Goal: Transaction & Acquisition: Purchase product/service

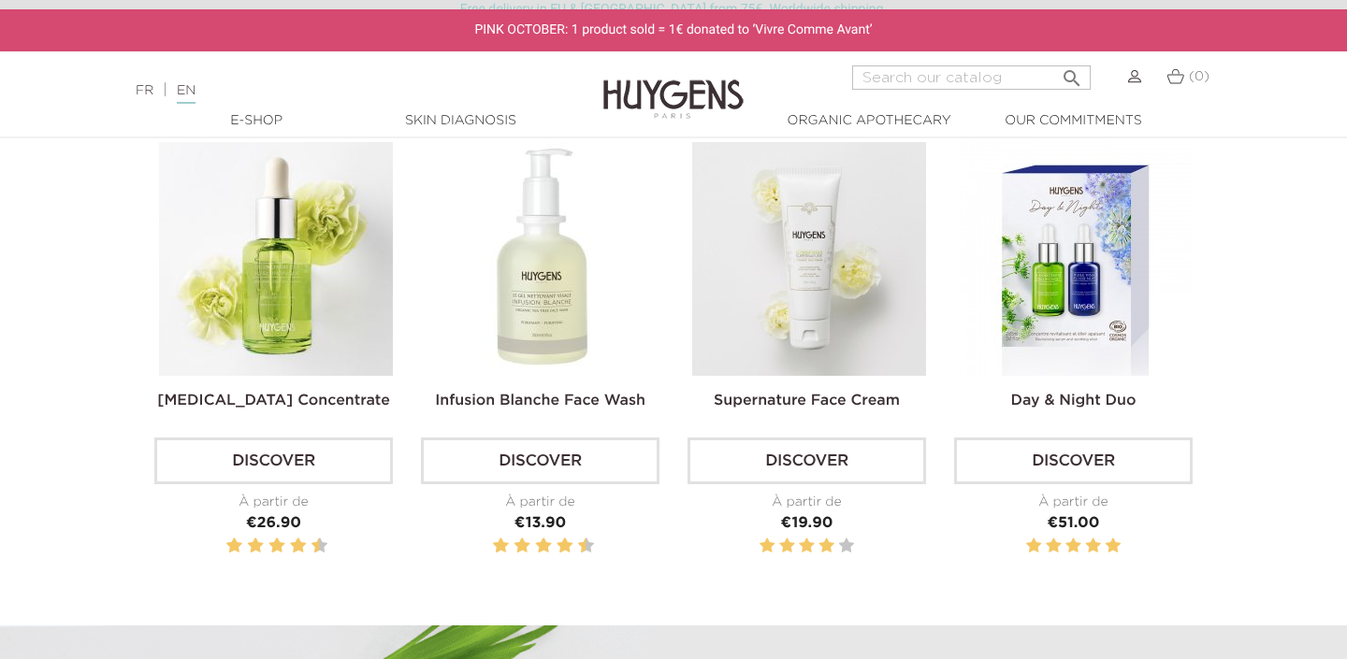
scroll to position [610, 0]
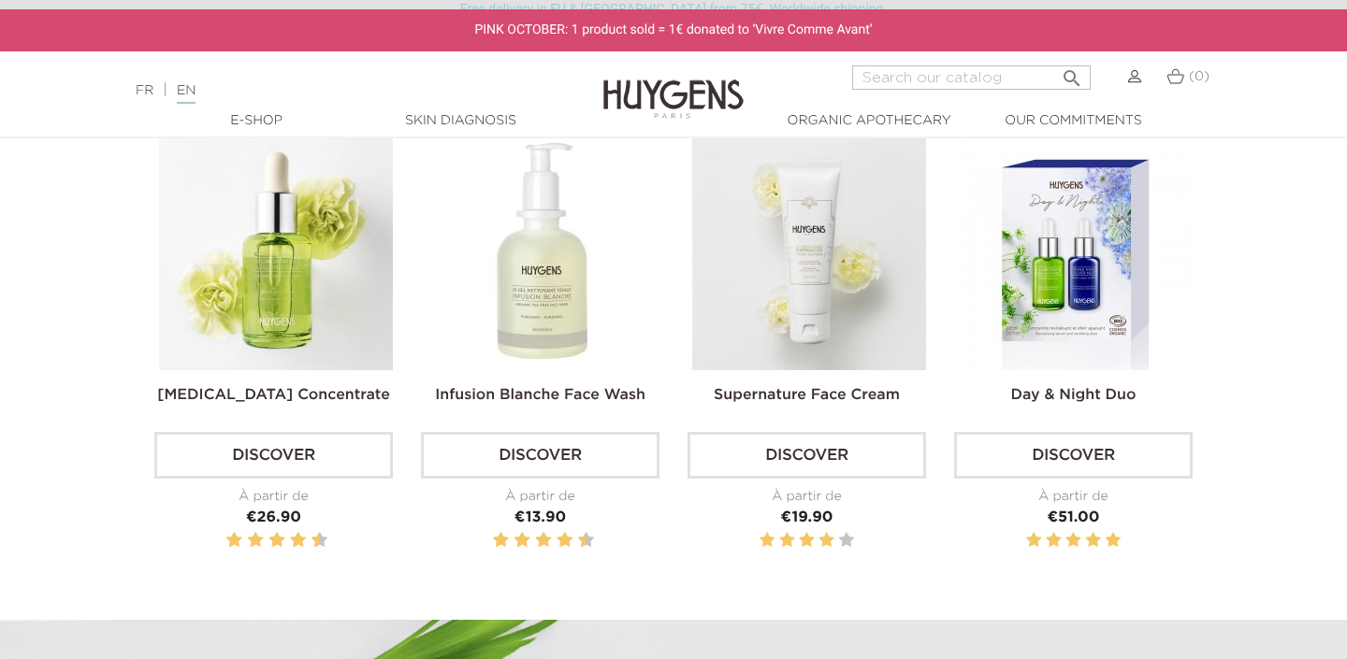
click at [305, 252] on img at bounding box center [276, 254] width 234 height 234
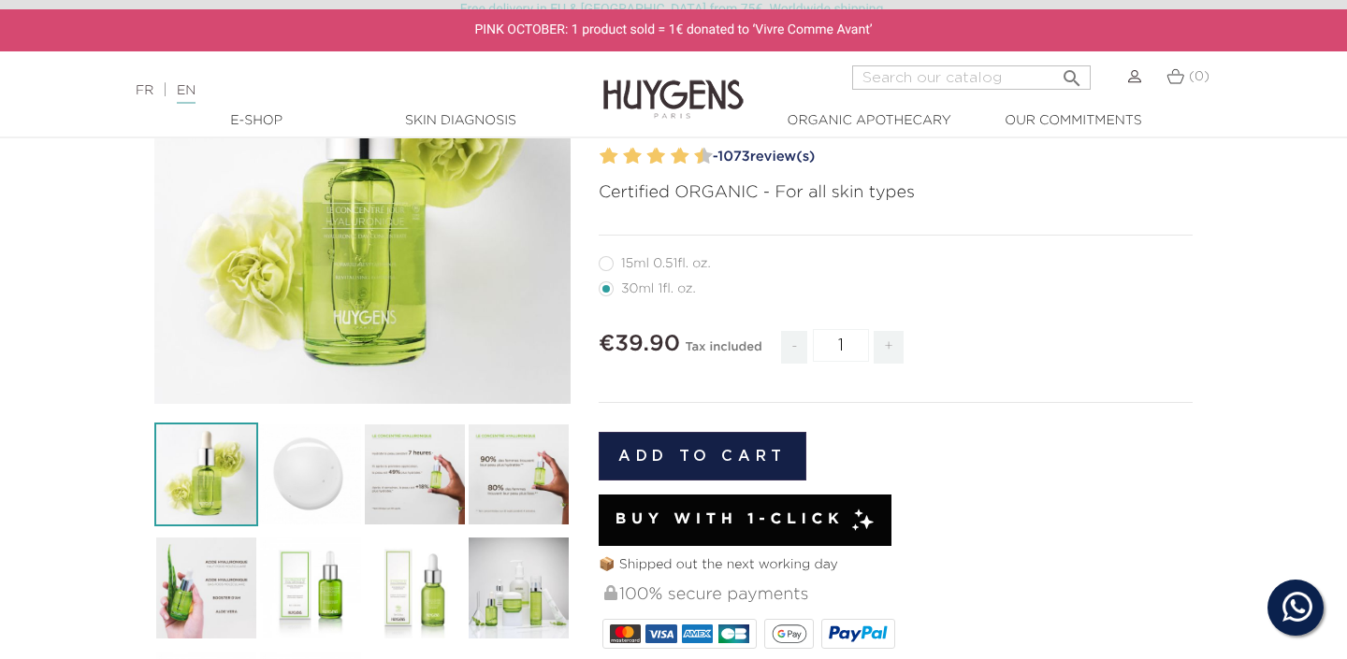
scroll to position [299, 0]
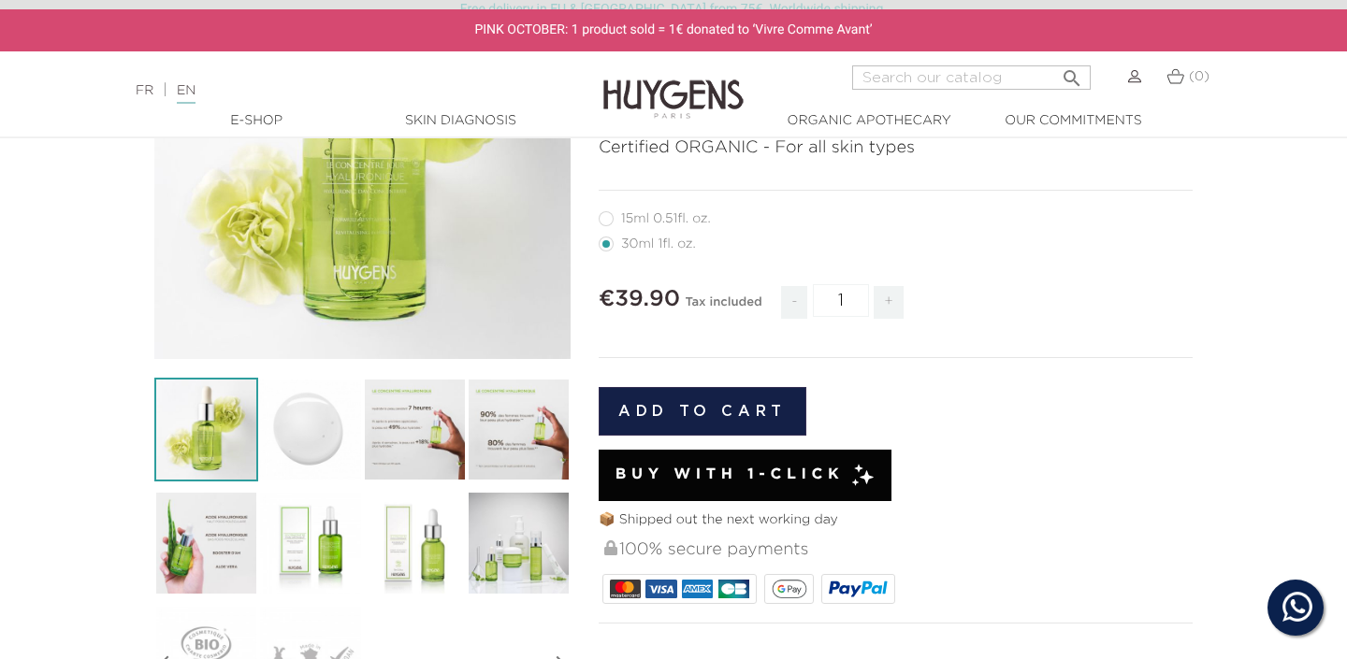
click at [405, 435] on img at bounding box center [415, 430] width 104 height 104
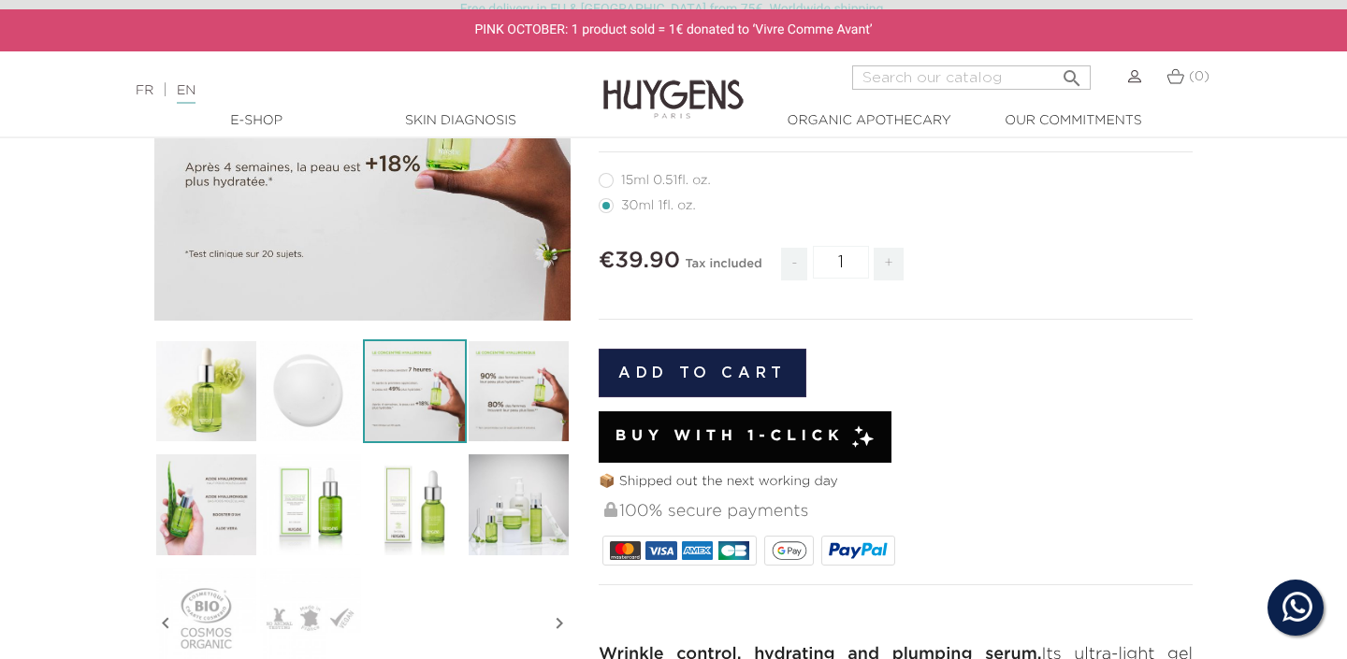
scroll to position [373, 0]
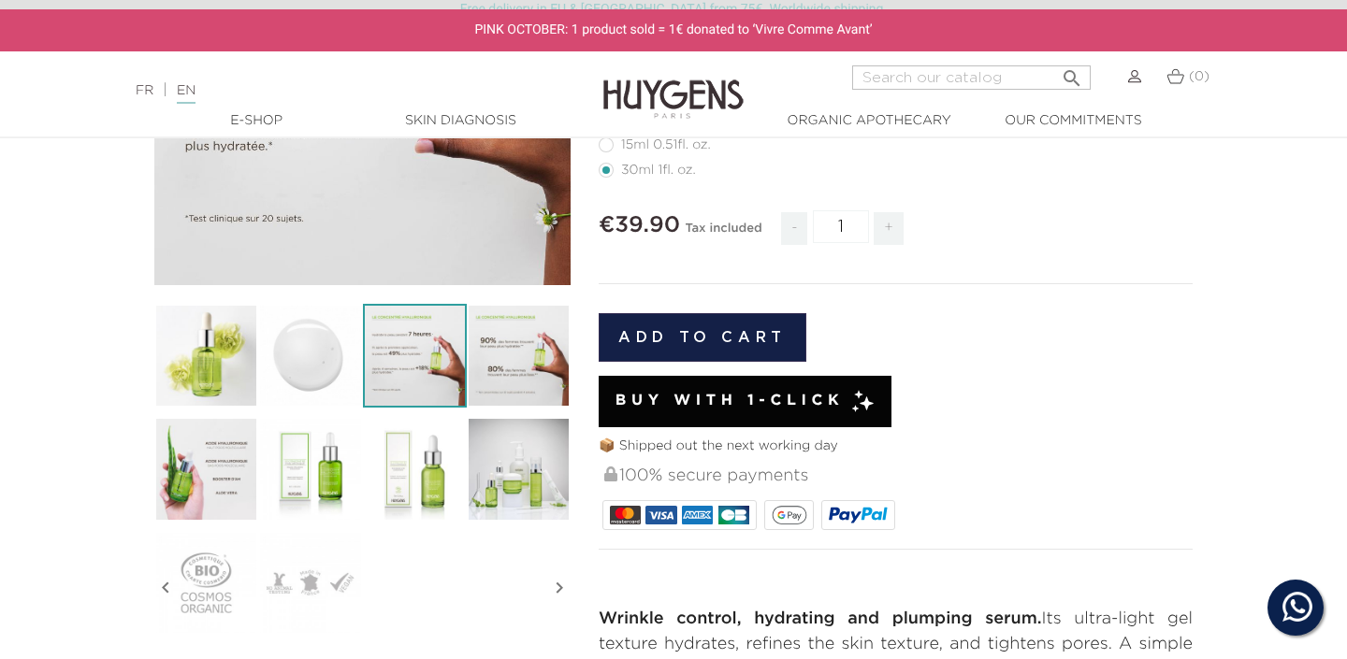
click at [205, 497] on img at bounding box center [206, 469] width 104 height 104
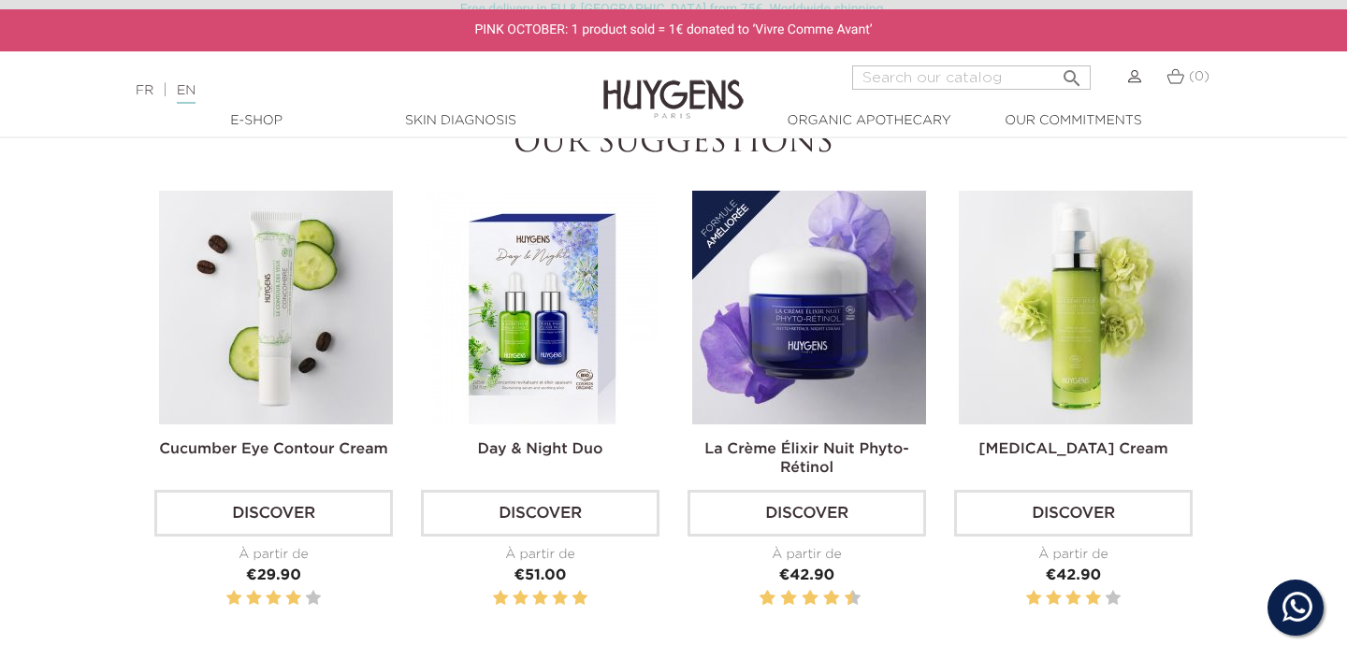
scroll to position [2630, 0]
